Goal: Transaction & Acquisition: Purchase product/service

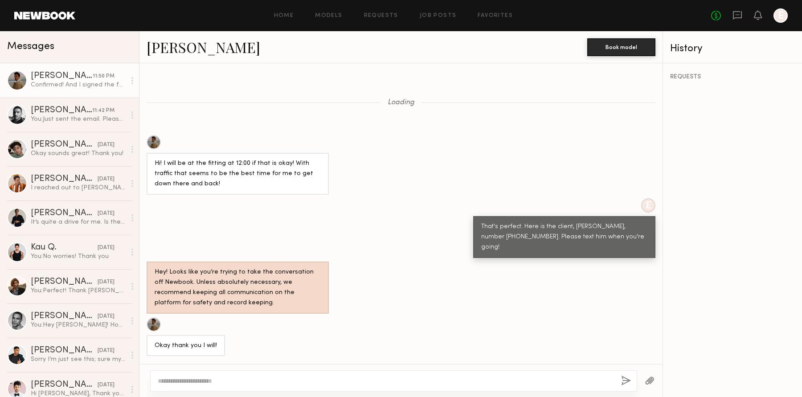
scroll to position [405, 0]
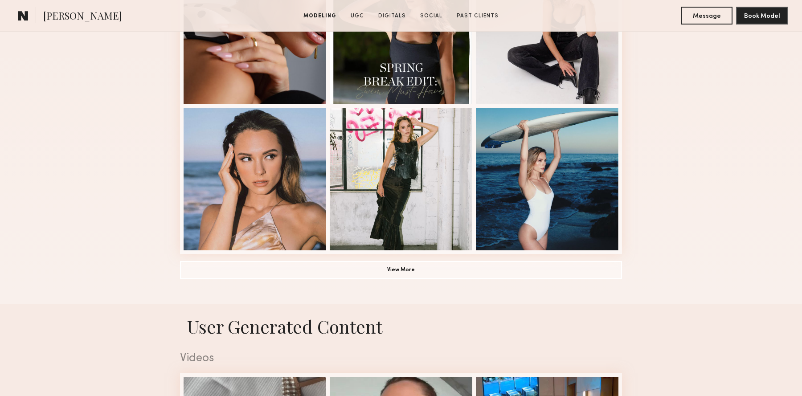
scroll to position [450, 0]
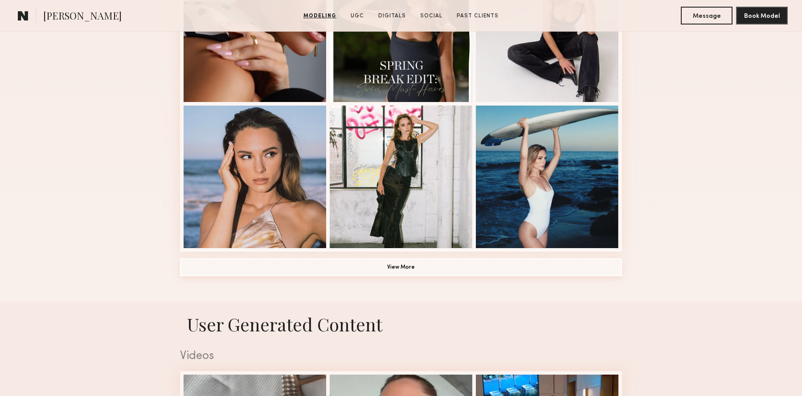
click at [451, 269] on button "View More" at bounding box center [401, 267] width 442 height 18
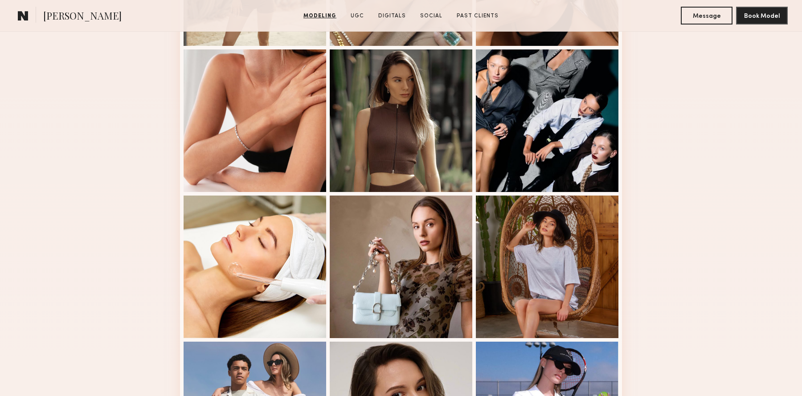
scroll to position [795, 0]
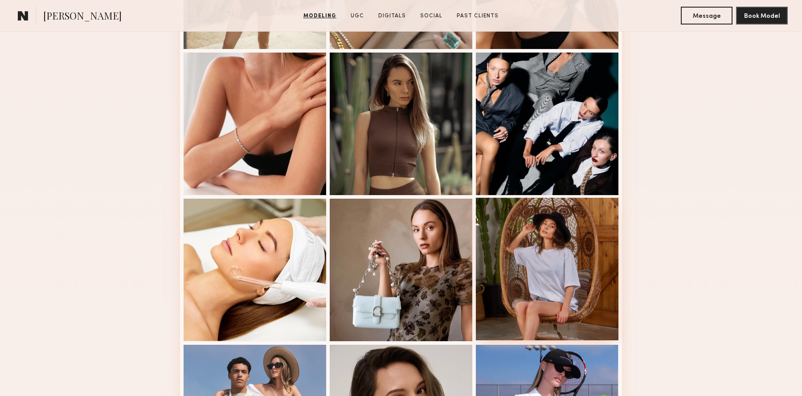
click at [535, 265] on div at bounding box center [547, 269] width 143 height 143
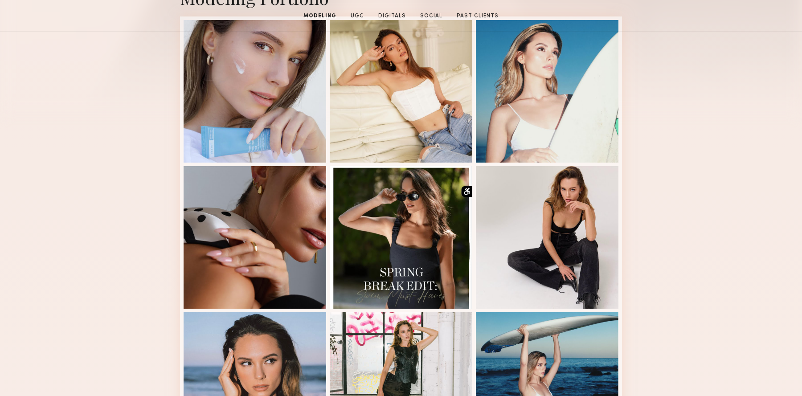
scroll to position [0, 0]
